Goal: Task Accomplishment & Management: Manage account settings

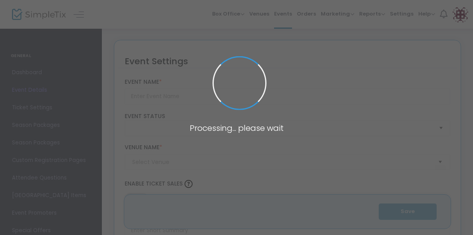
type input "[PERSON_NAME] and the Giant Peach"
type textarea "An orphan boy enters a gigantic, magical peach and has a wild, cross-world adve…"
type input "Buy Tickets"
type input "[PERSON_NAME][GEOGRAPHIC_DATA]"
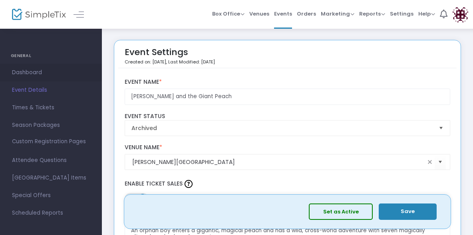
click at [29, 68] on span "Dashboard" at bounding box center [51, 73] width 78 height 10
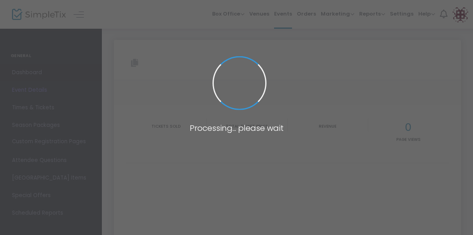
type input "[URL][DOMAIN_NAME][PERSON_NAME]"
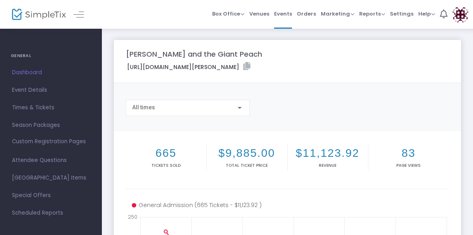
click at [25, 72] on span "Dashboard" at bounding box center [51, 73] width 78 height 10
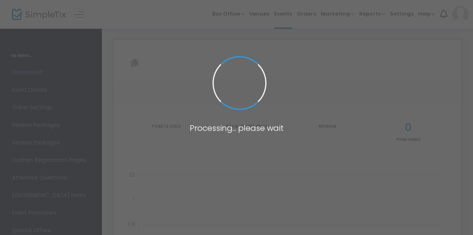
type input "[URL][DOMAIN_NAME][PERSON_NAME]"
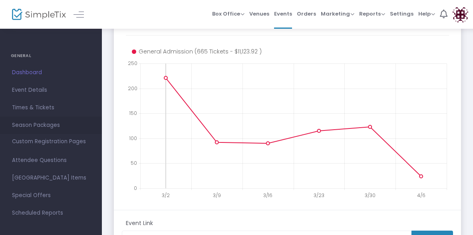
scroll to position [178, 0]
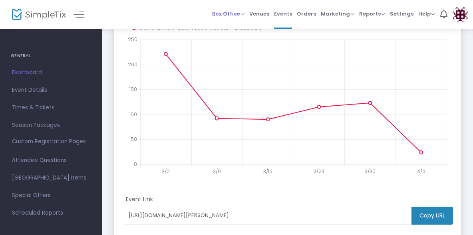
click at [233, 13] on span "Box Office" at bounding box center [228, 14] width 32 height 8
click at [292, 16] on span "Events" at bounding box center [283, 14] width 18 height 20
